Goal: Information Seeking & Learning: Learn about a topic

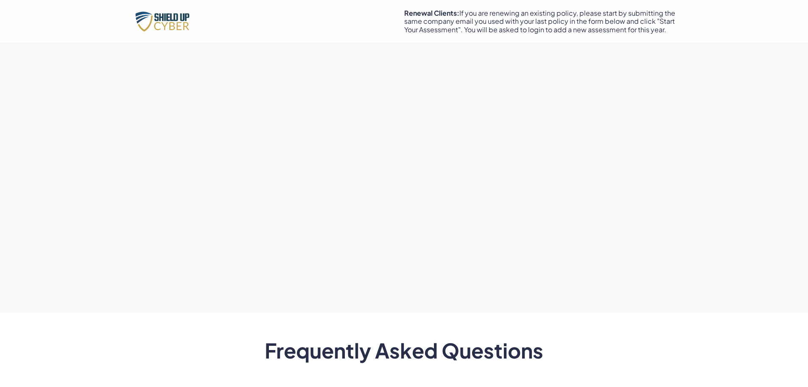
scroll to position [679, 0]
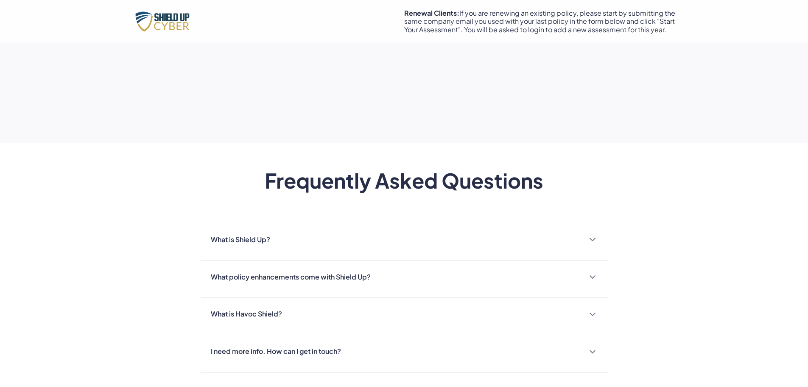
click at [589, 239] on img at bounding box center [592, 239] width 7 height 4
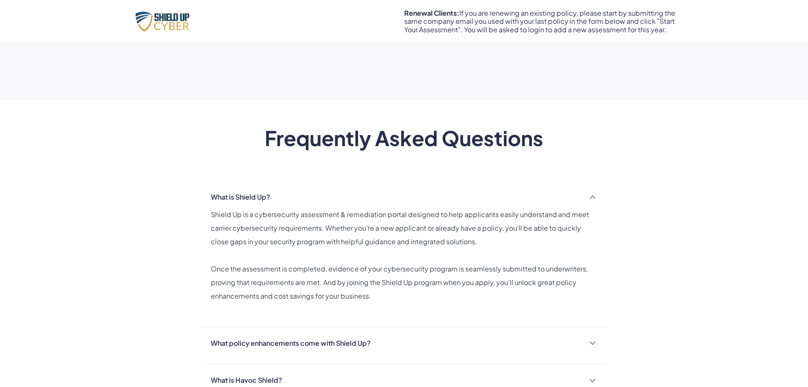
scroll to position [764, 0]
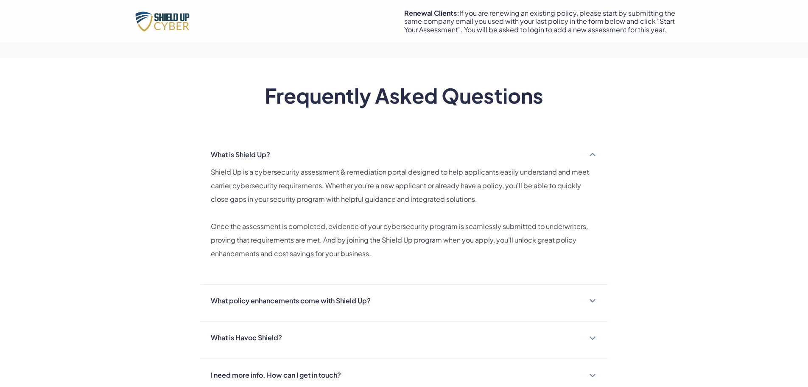
click at [340, 301] on div "What policy enhancements come with Shield Up?" at bounding box center [291, 301] width 160 height 12
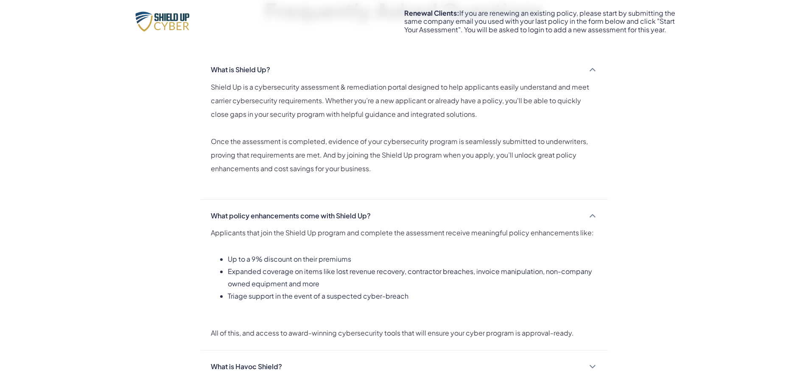
scroll to position [934, 0]
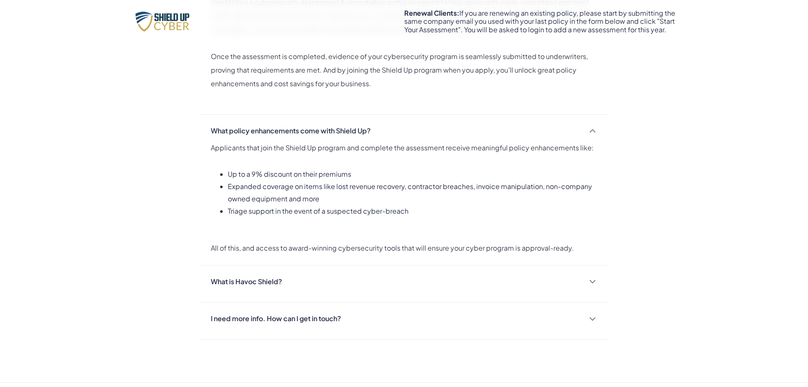
click at [255, 283] on div "What is Havoc Shield?" at bounding box center [246, 281] width 71 height 12
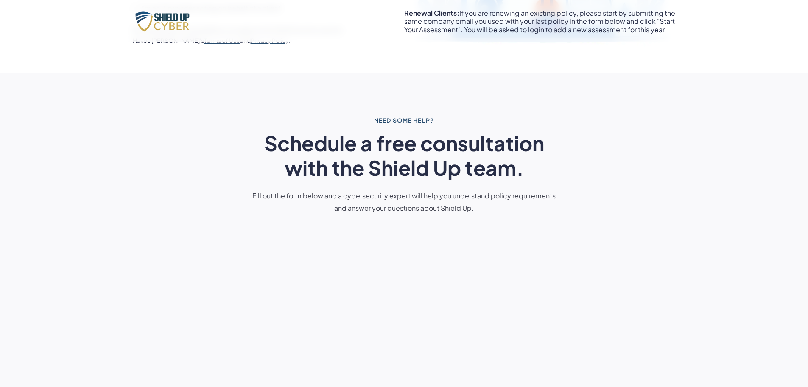
scroll to position [0, 0]
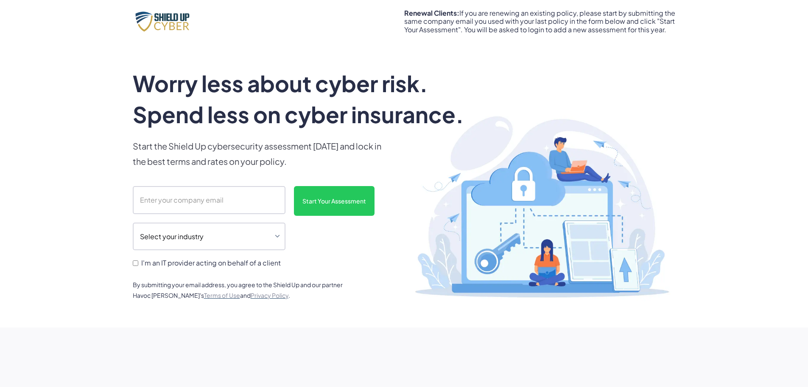
click at [372, 278] on div "Worry less about cyber risk. Spend less on cyber insurance. Start the Shield Up…" at bounding box center [309, 185] width 353 height 234
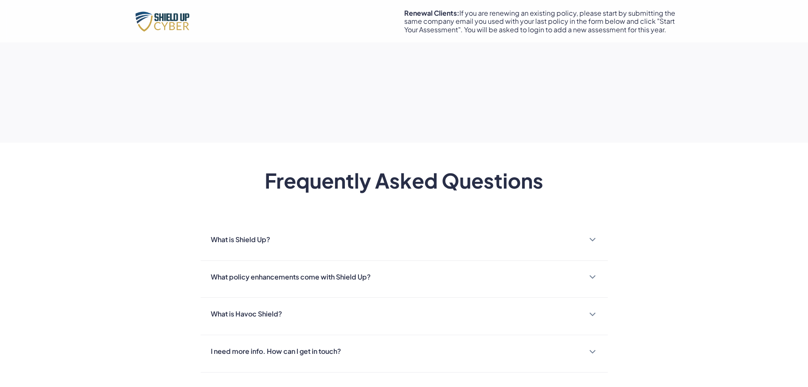
scroll to position [806, 0]
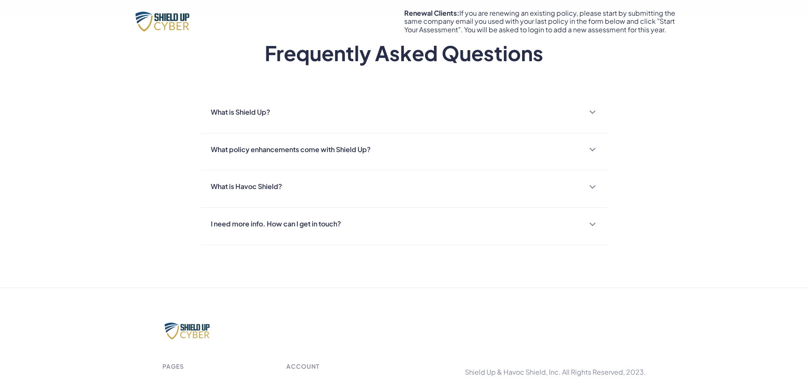
click at [294, 116] on div "What is Shield Up?" at bounding box center [404, 112] width 387 height 12
